Goal: Obtain resource: Obtain resource

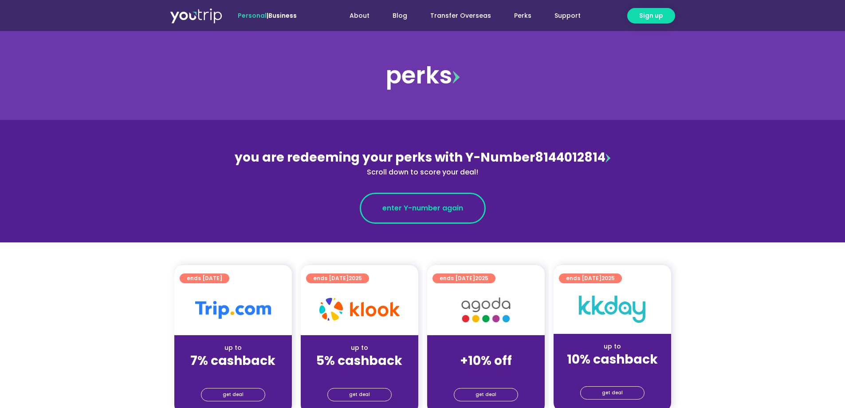
click at [413, 204] on span "enter Y-number again" at bounding box center [423, 208] width 81 height 11
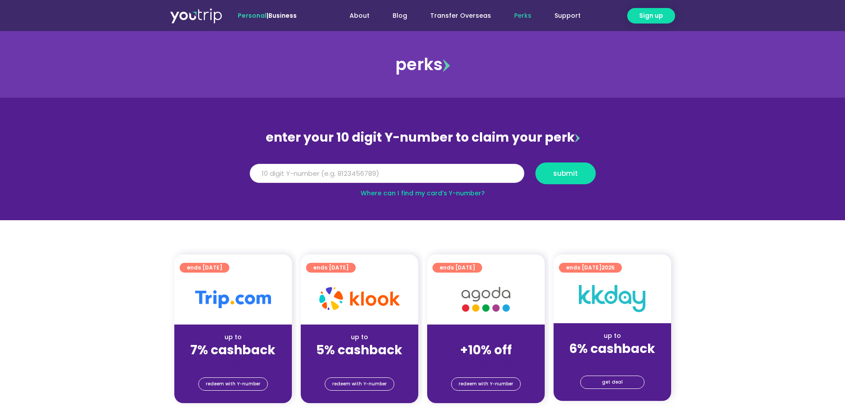
click at [453, 174] on input "Y Number" at bounding box center [387, 174] width 275 height 20
type input "8143696027"
click at [581, 169] on button "submit" at bounding box center [566, 173] width 60 height 22
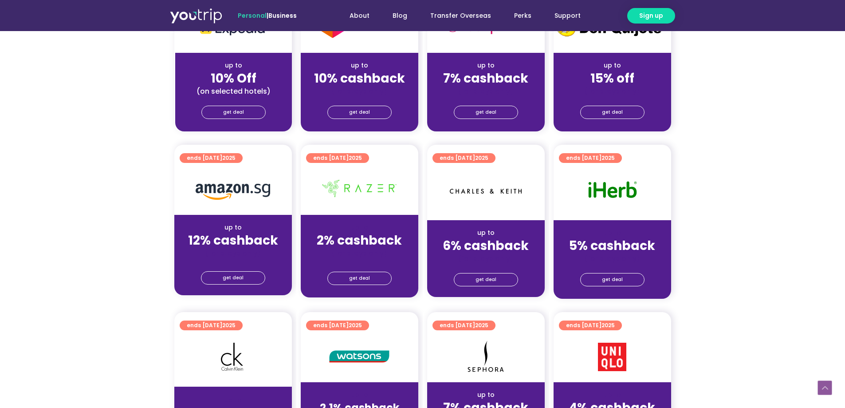
scroll to position [518, 0]
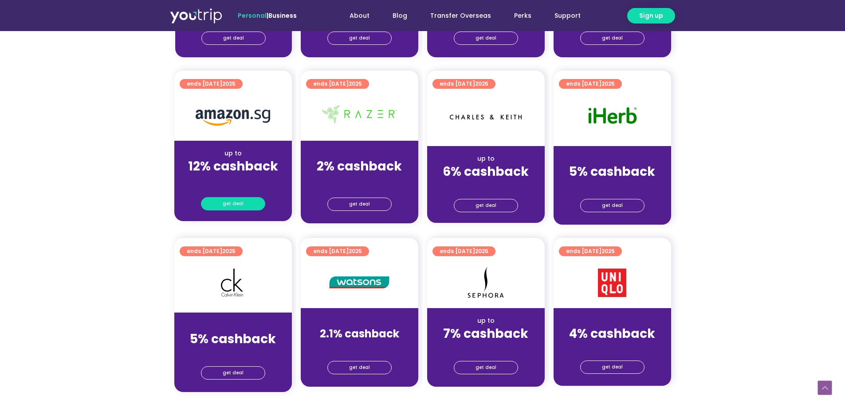
click at [230, 200] on span "get deal" at bounding box center [233, 204] width 21 height 12
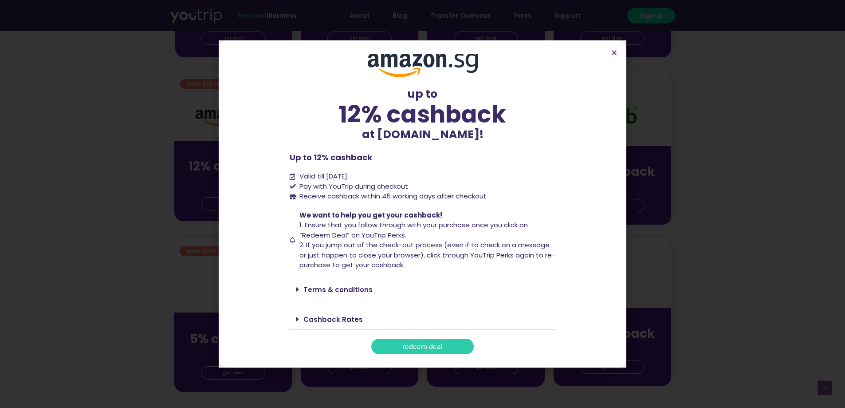
click at [296, 286] on icon at bounding box center [297, 289] width 3 height 7
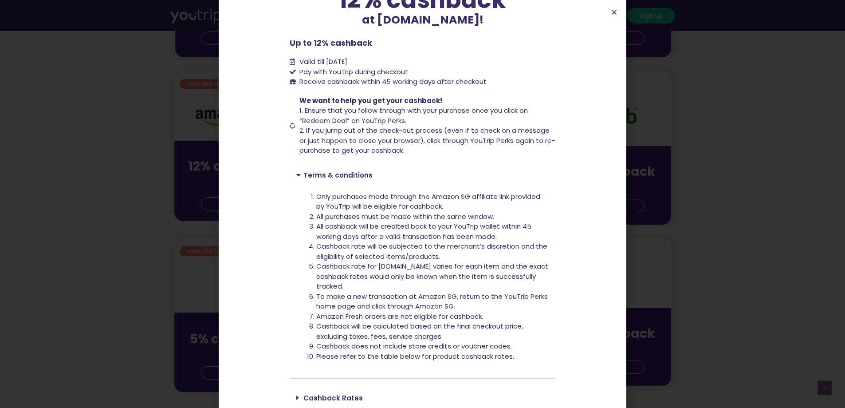
scroll to position [112, 0]
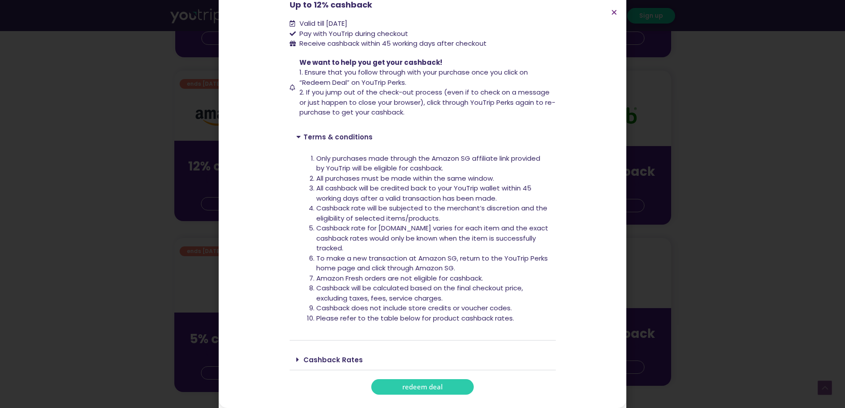
click at [325, 356] on link "Cashback Rates" at bounding box center [333, 359] width 59 height 9
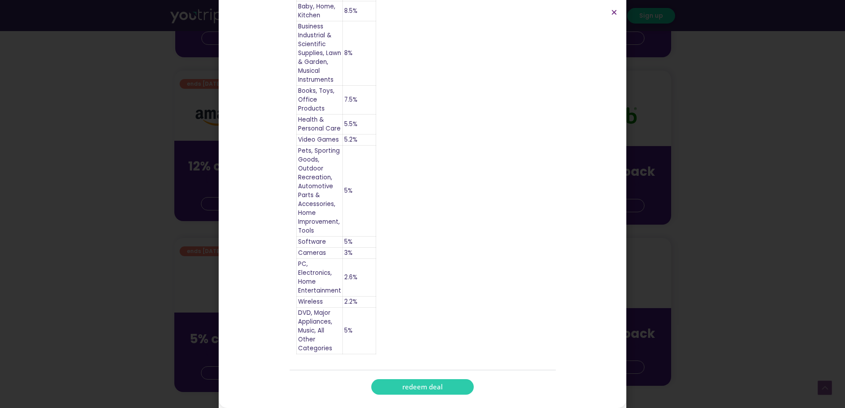
scroll to position [740, 0]
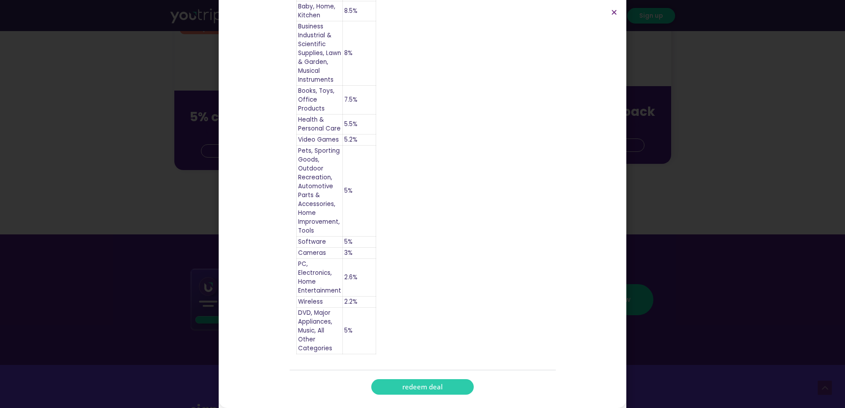
click at [417, 386] on span "redeem deal" at bounding box center [423, 386] width 40 height 7
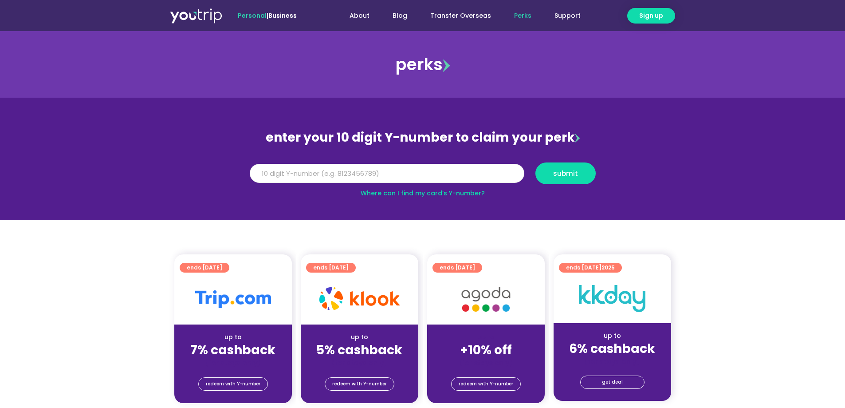
click at [407, 169] on input "Y Number" at bounding box center [387, 174] width 275 height 20
type input "8143696027"
click at [560, 170] on span "submit" at bounding box center [565, 173] width 25 height 7
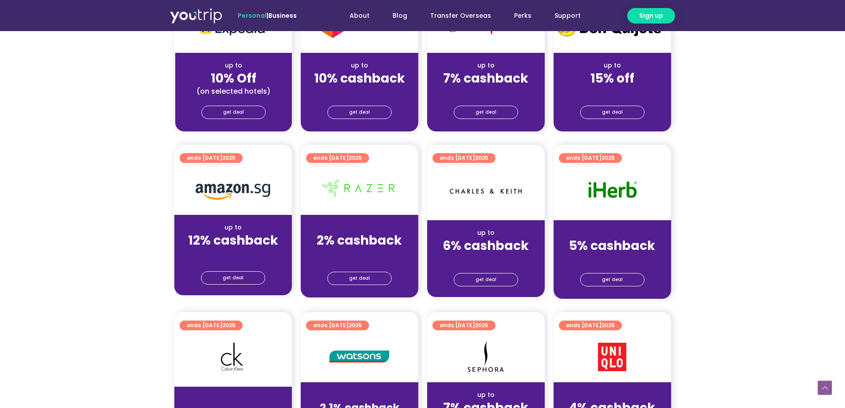
scroll to position [518, 0]
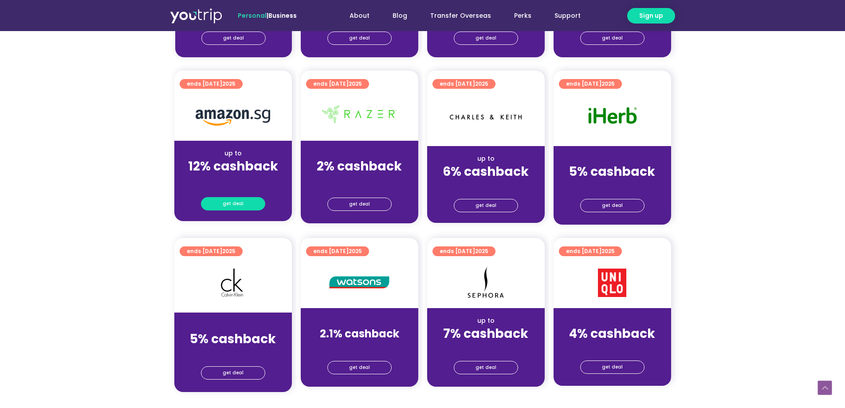
click at [233, 204] on span "get deal" at bounding box center [233, 204] width 21 height 12
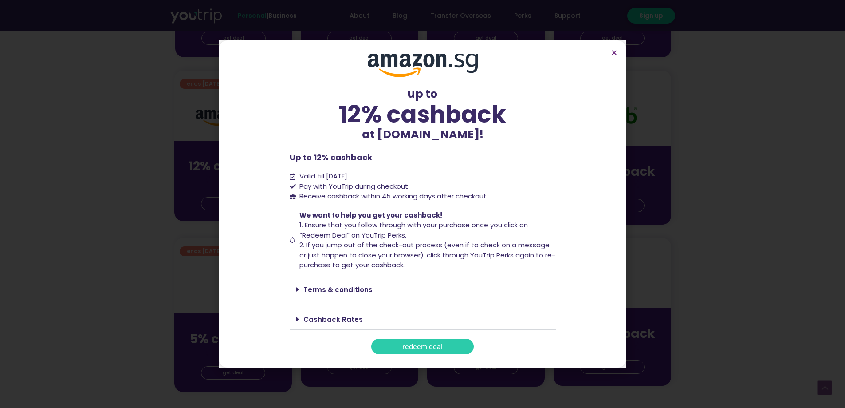
click at [417, 345] on span "redeem deal" at bounding box center [423, 346] width 40 height 7
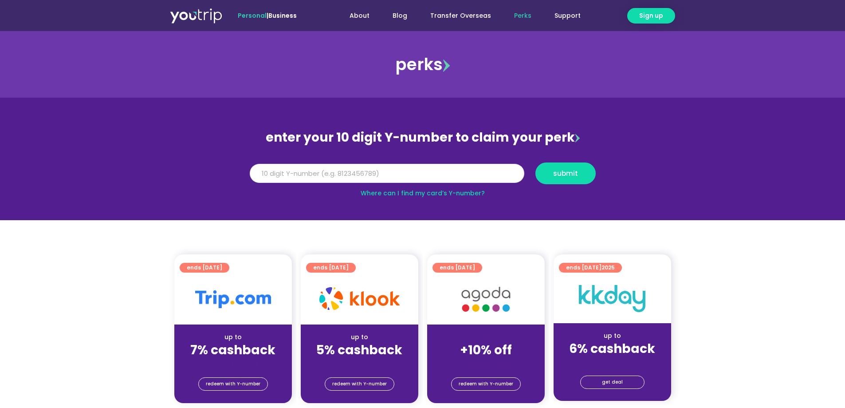
click at [401, 170] on input "Y Number" at bounding box center [387, 174] width 275 height 20
type input "8143696027"
click at [548, 168] on button "submit" at bounding box center [566, 173] width 60 height 22
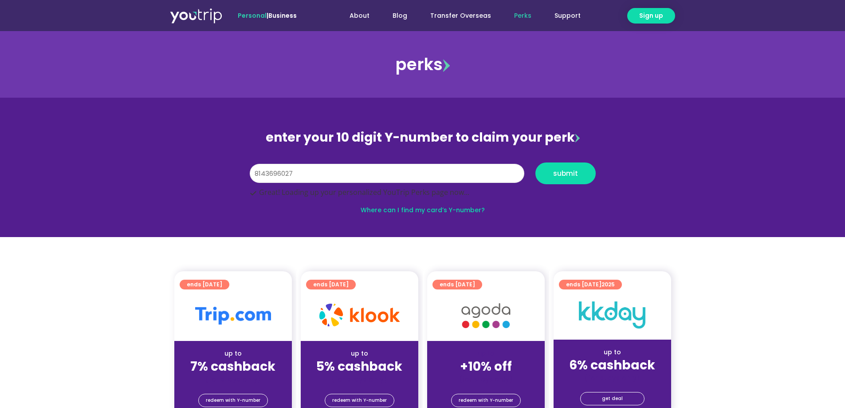
click at [435, 175] on input "8143696027" at bounding box center [387, 174] width 275 height 20
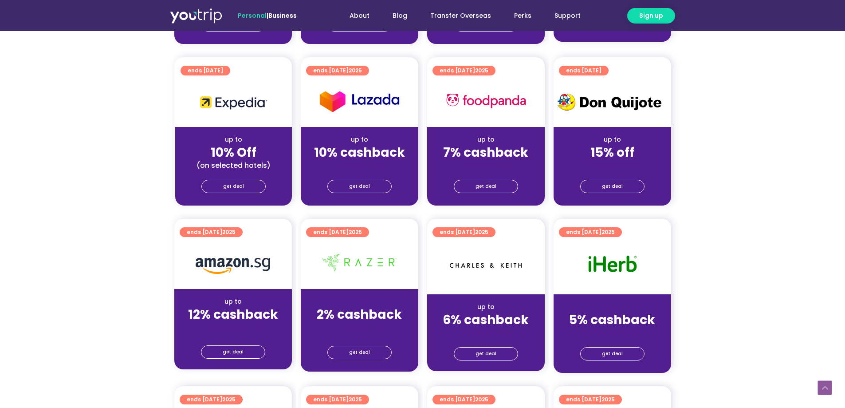
scroll to position [444, 0]
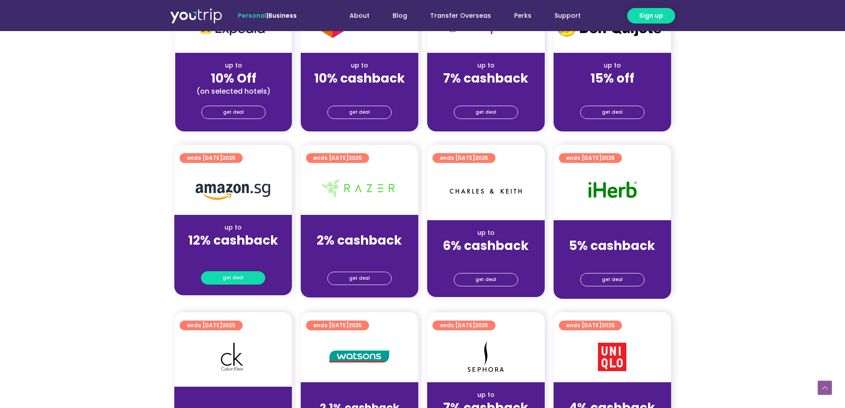
click at [252, 277] on link "get deal" at bounding box center [233, 277] width 64 height 13
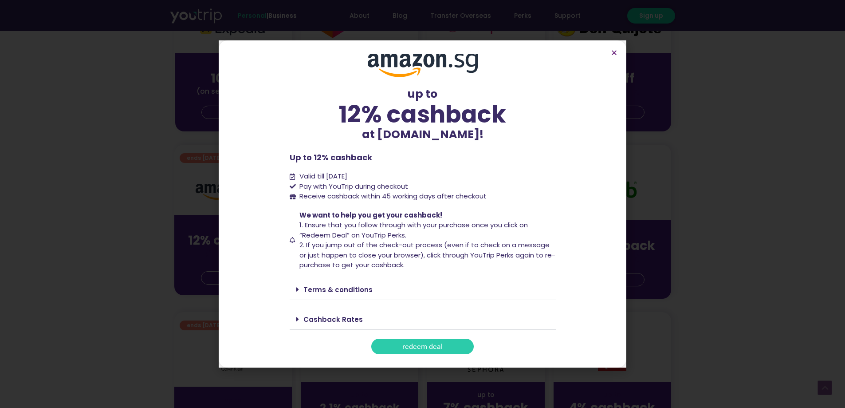
click at [430, 347] on span "redeem deal" at bounding box center [423, 346] width 40 height 7
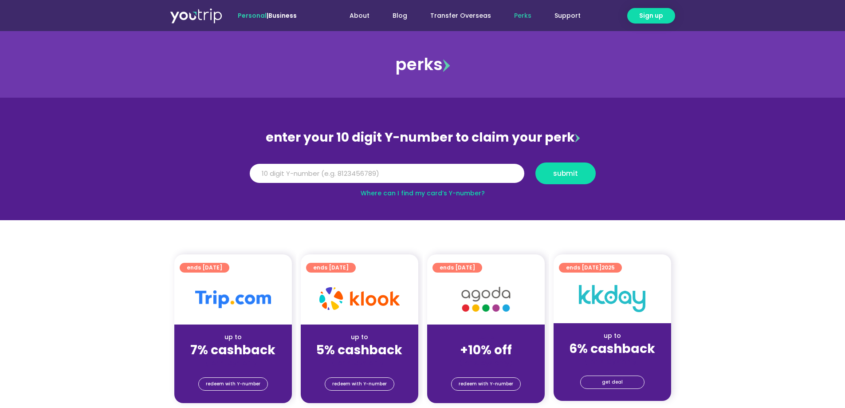
click at [519, 13] on link "Perks" at bounding box center [523, 16] width 40 height 16
click at [422, 170] on input "Y Number" at bounding box center [387, 174] width 275 height 20
type input "8143696027"
click at [560, 168] on button "submit" at bounding box center [566, 173] width 60 height 22
